Goal: Entertainment & Leisure: Consume media (video, audio)

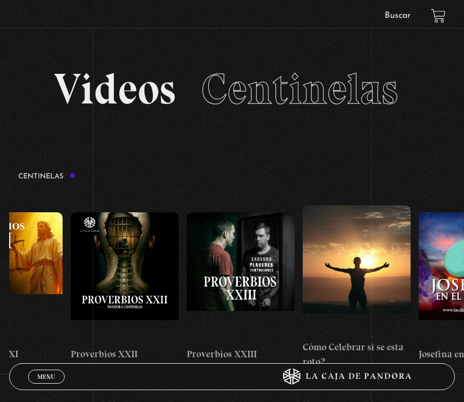
scroll to position [0, 2721]
click at [256, 244] on figure at bounding box center [240, 276] width 108 height 129
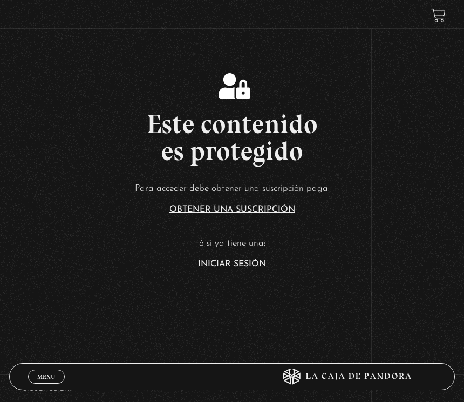
click at [246, 269] on link "Iniciar Sesión" at bounding box center [232, 264] width 68 height 9
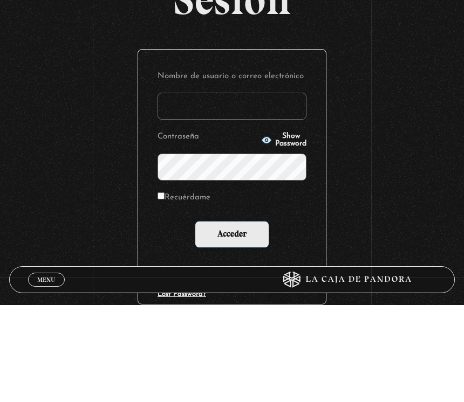
click at [243, 190] on input "Nombre de usuario o correo electrónico" at bounding box center [231, 203] width 149 height 27
type input "katherine.mobre@gmail.com"
click at [232, 318] on input "Acceder" at bounding box center [232, 331] width 74 height 27
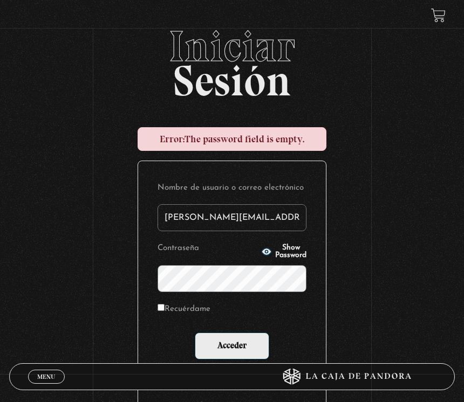
scroll to position [30, 0]
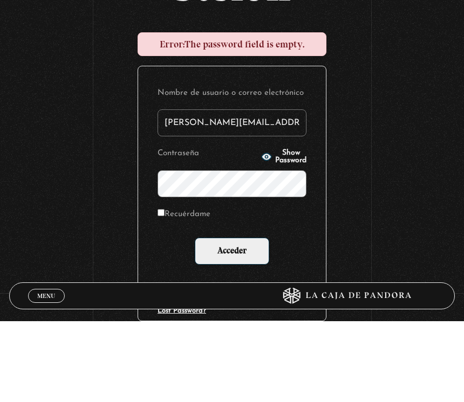
click at [280, 230] on span "Show Password" at bounding box center [290, 237] width 31 height 15
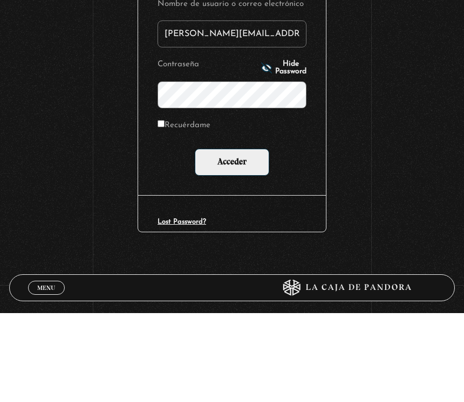
click at [248, 238] on input "Acceder" at bounding box center [232, 251] width 74 height 27
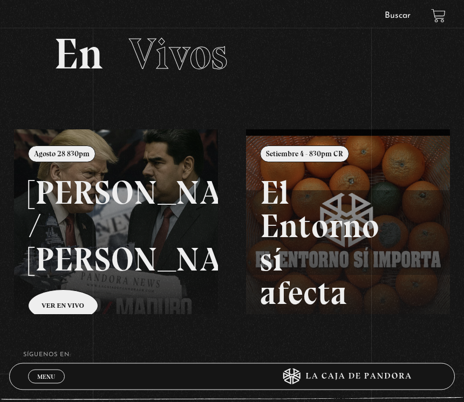
scroll to position [2, 0]
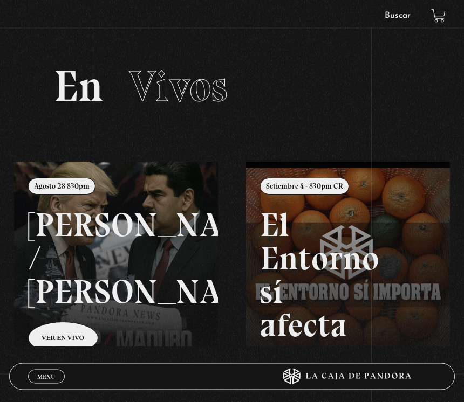
click at [47, 380] on span "Menu" at bounding box center [46, 377] width 18 height 6
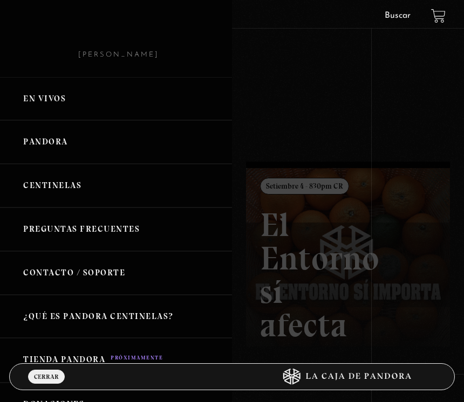
click at [104, 188] on link "Centinelas" at bounding box center [116, 186] width 232 height 44
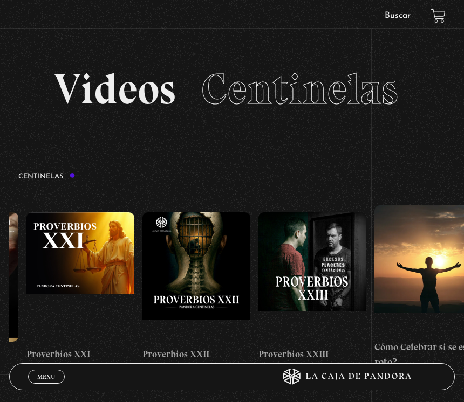
scroll to position [0, 2650]
click at [318, 266] on figure at bounding box center [312, 276] width 108 height 129
